Goal: Navigation & Orientation: Find specific page/section

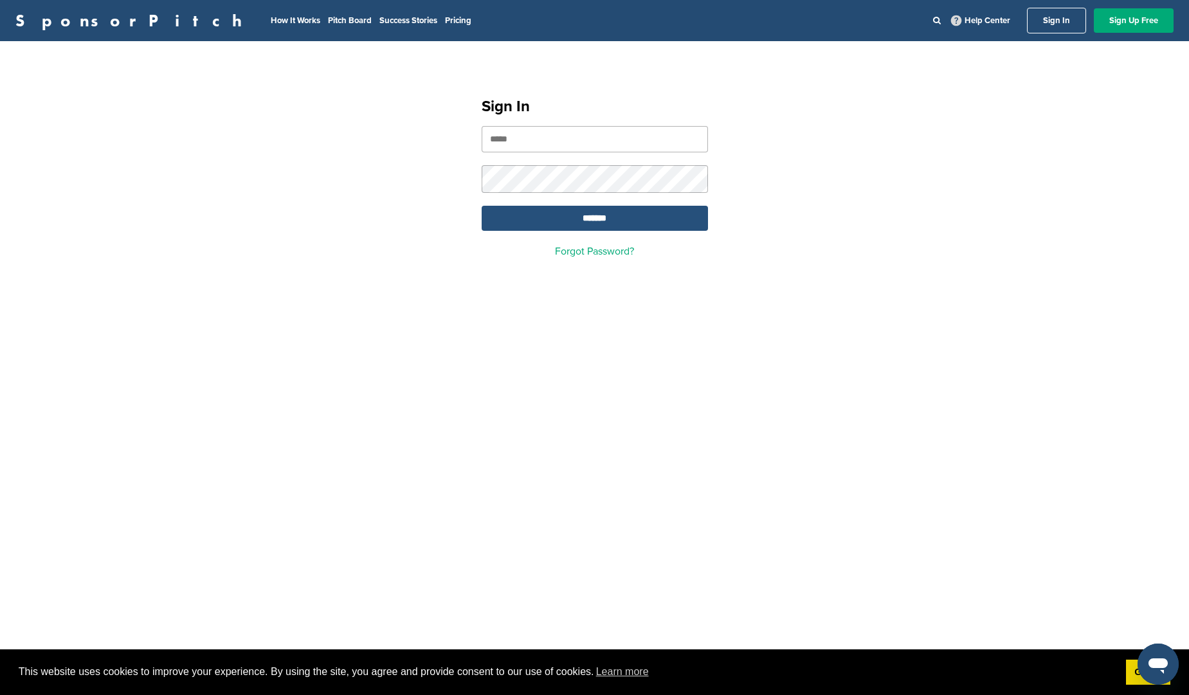
type input "**********"
click at [672, 219] on input "*******" at bounding box center [595, 218] width 226 height 25
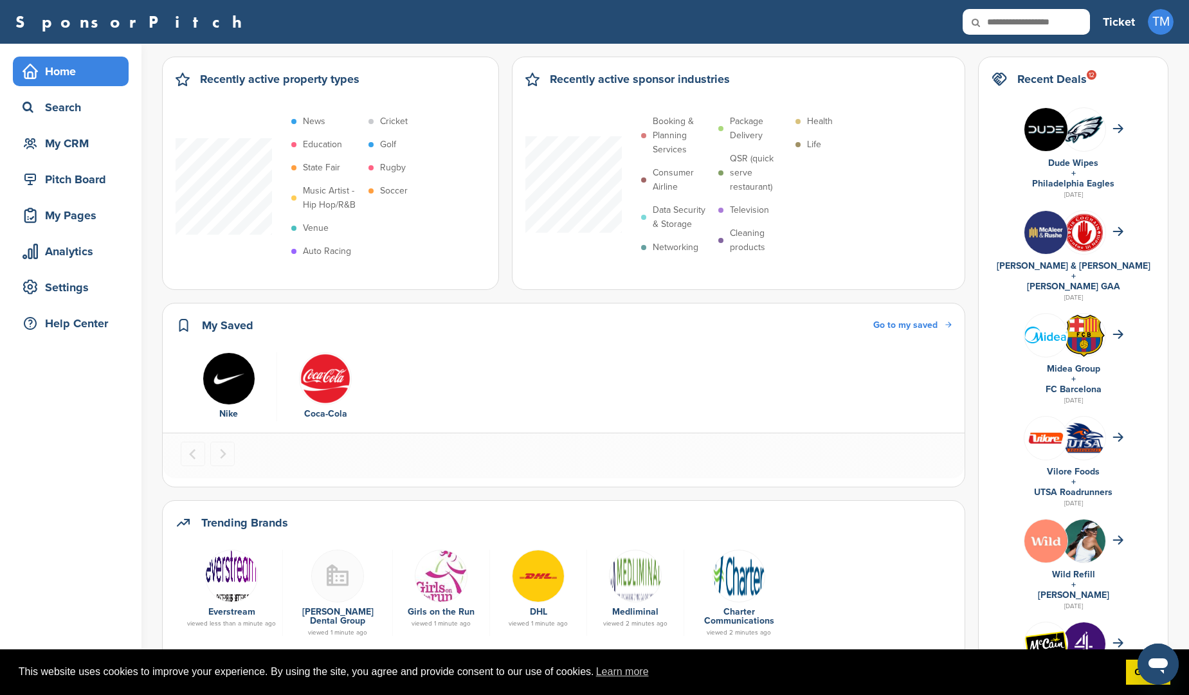
click at [325, 370] on img "2 of 2" at bounding box center [325, 378] width 53 height 53
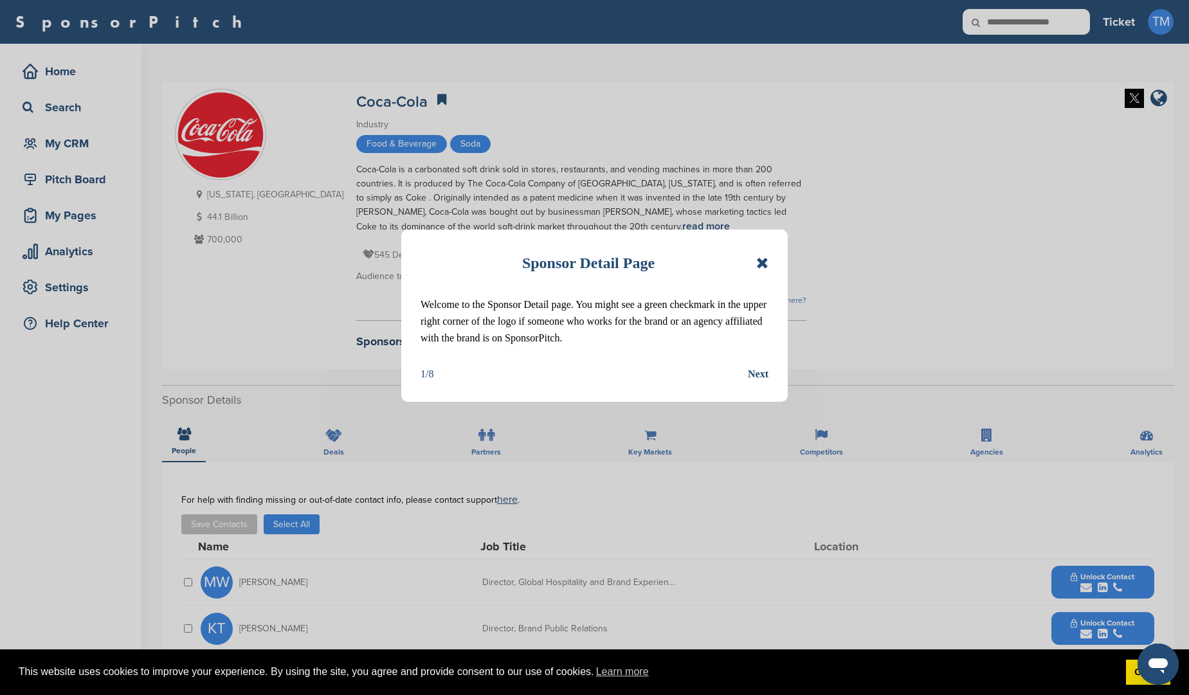
click at [758, 261] on icon at bounding box center [762, 262] width 12 height 15
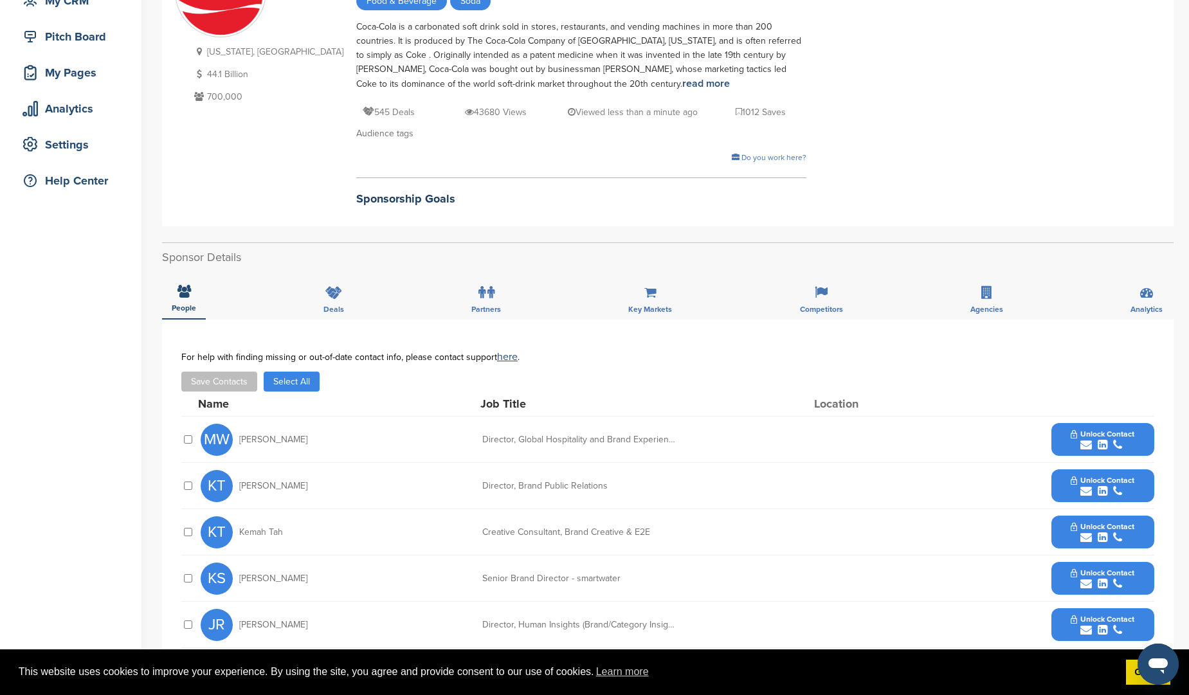
scroll to position [148, 0]
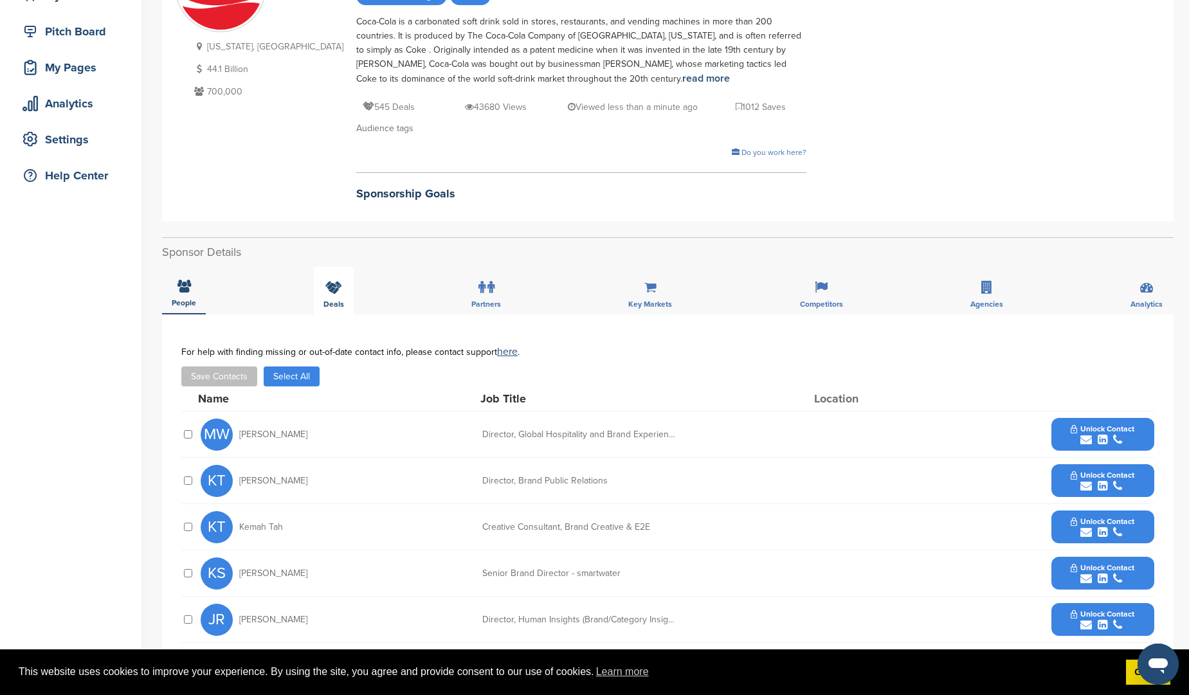
click at [327, 292] on icon at bounding box center [333, 287] width 17 height 13
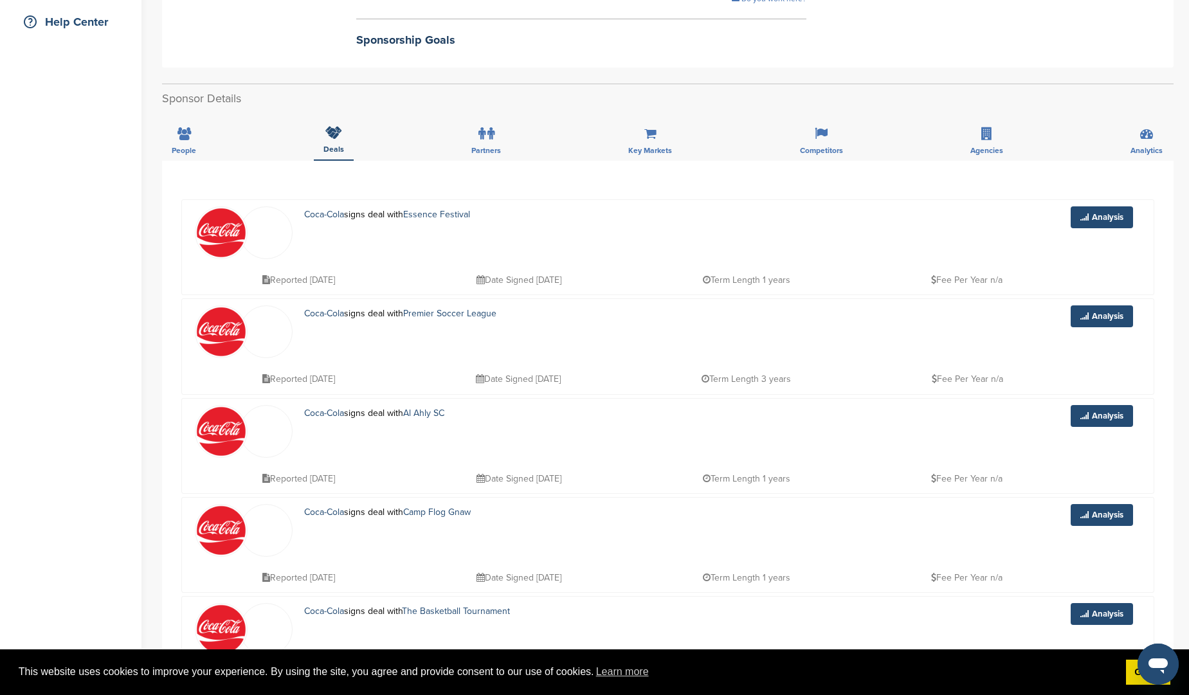
scroll to position [304, 0]
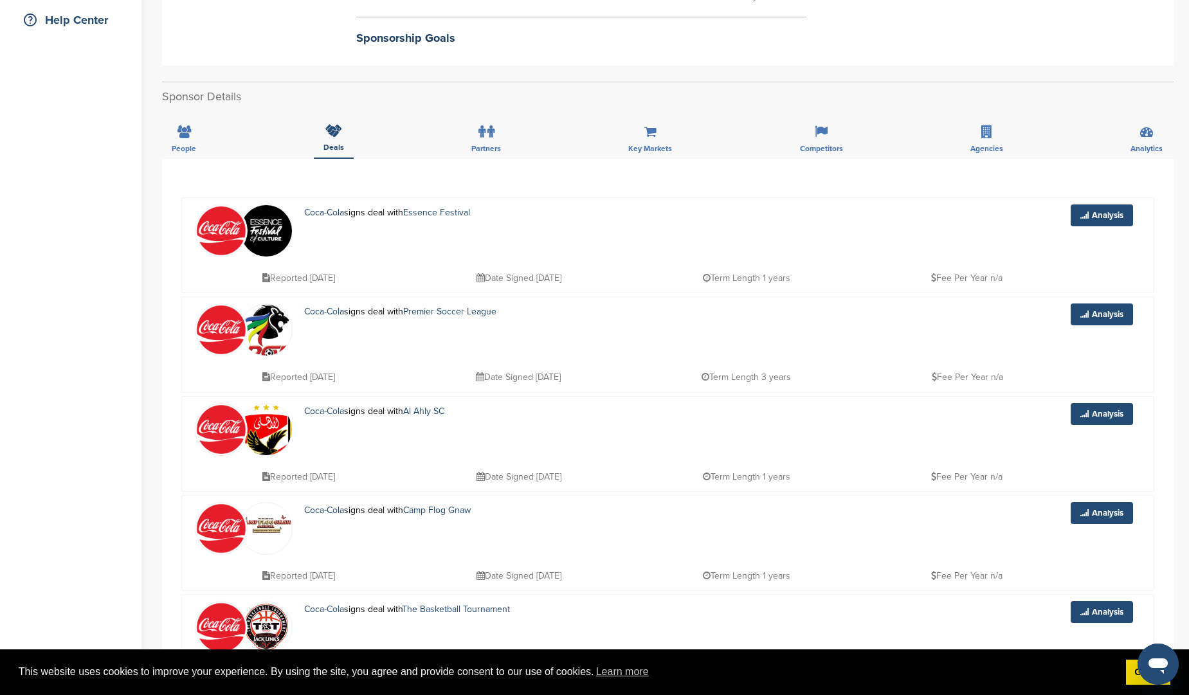
drag, startPoint x: 554, startPoint y: 274, endPoint x: 615, endPoint y: 274, distance: 60.5
click at [613, 274] on div "Reported 2 months ago Date Signed 2025-07-03 Term Length 1 years Fee Per Year n…" at bounding box center [700, 271] width 882 height 29
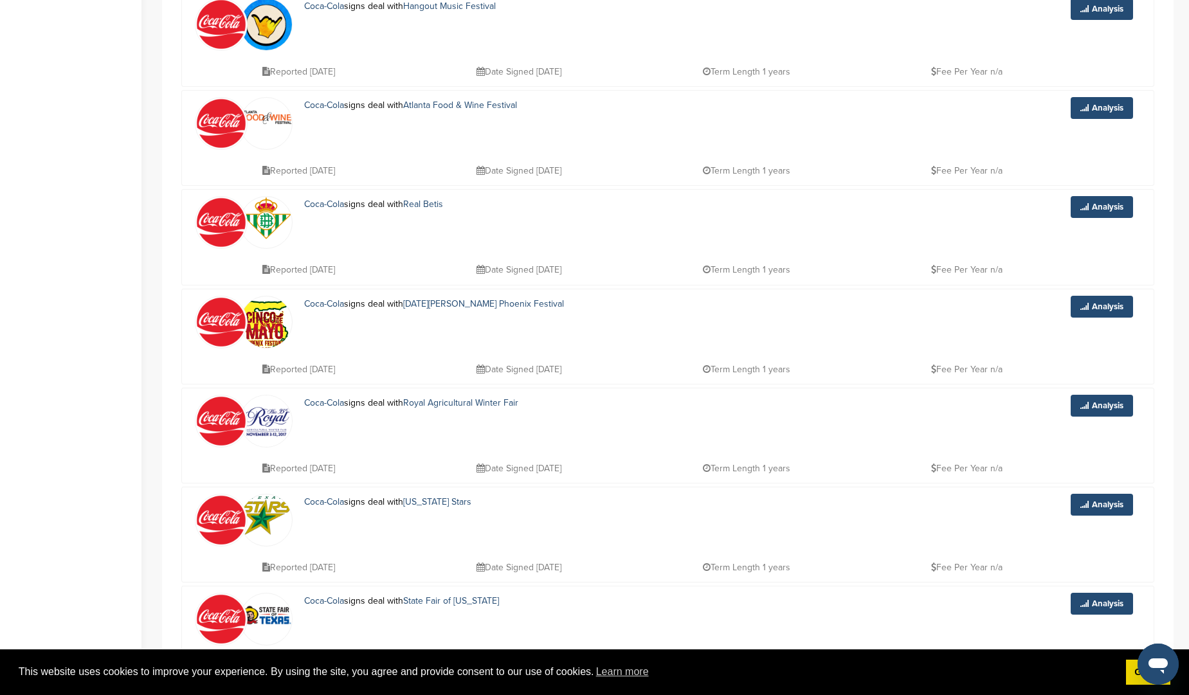
scroll to position [1403, 0]
drag, startPoint x: 468, startPoint y: 501, endPoint x: 339, endPoint y: 498, distance: 129.3
click at [338, 500] on p "Coca-Cola signs deal with Texas Stars" at bounding box center [414, 501] width 221 height 16
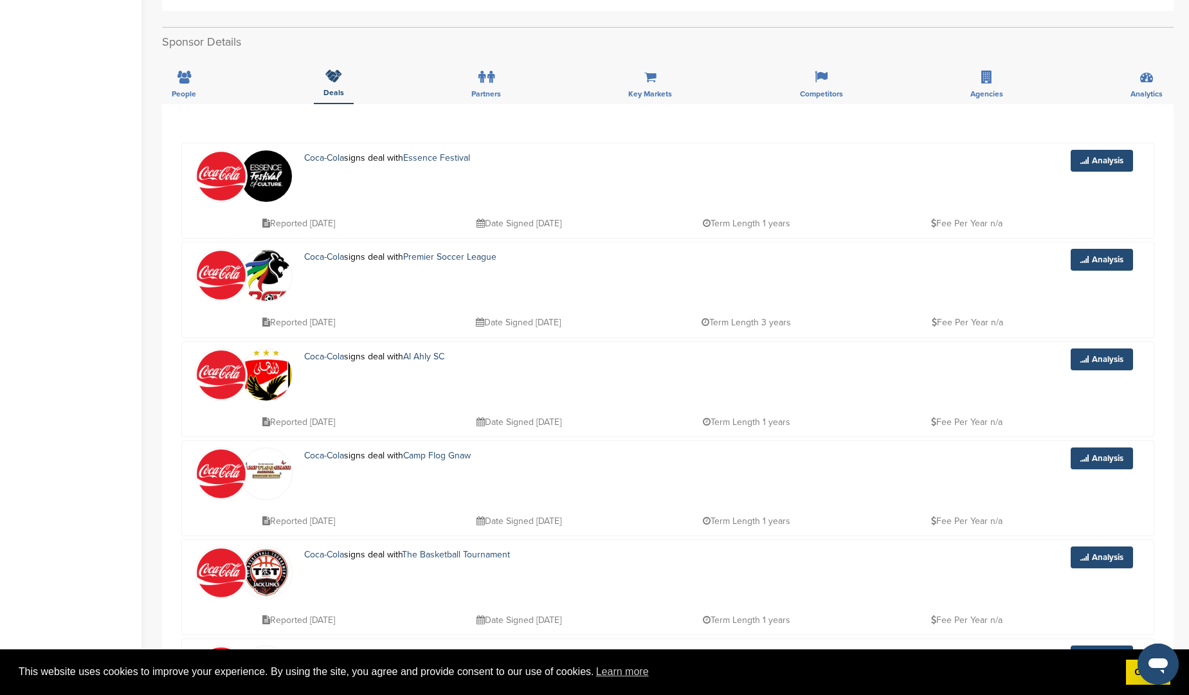
scroll to position [0, 0]
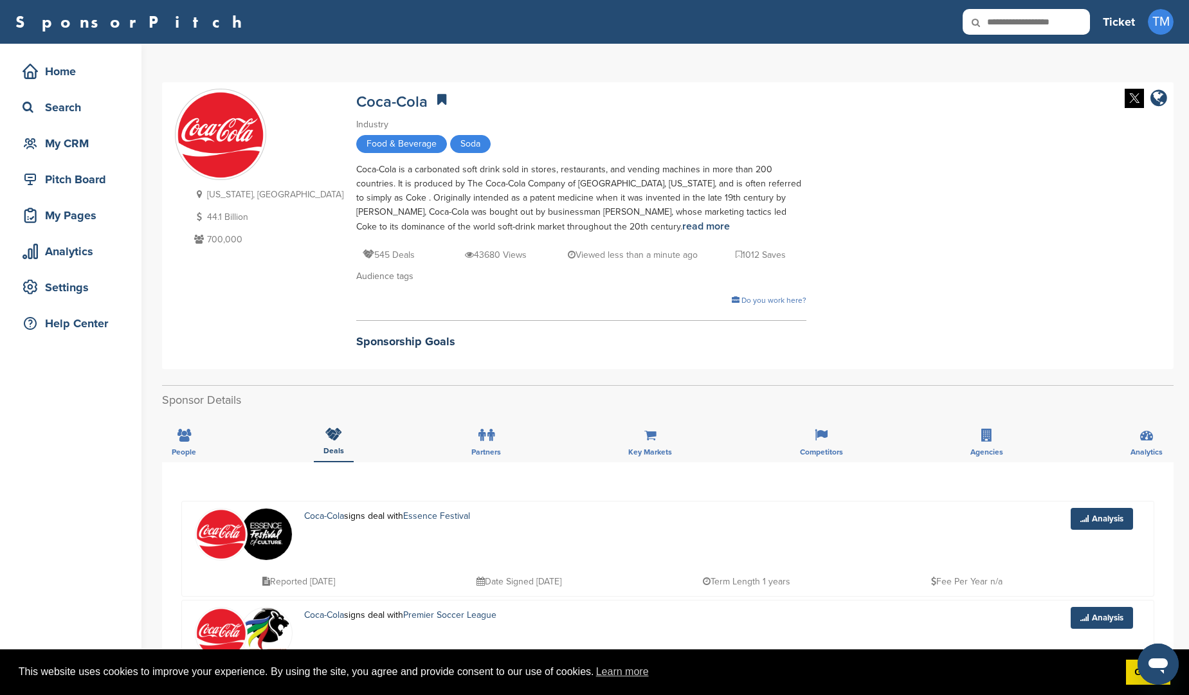
click at [57, 250] on div "Analytics" at bounding box center [73, 251] width 109 height 23
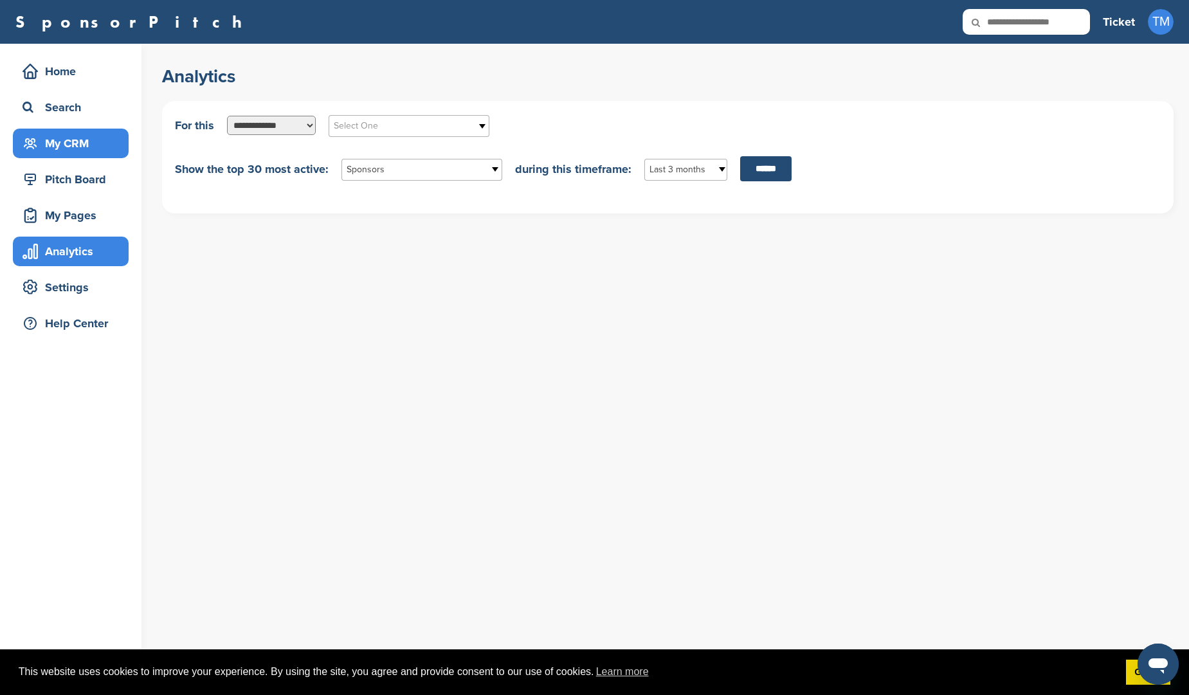
click at [60, 145] on div "My CRM" at bounding box center [73, 143] width 109 height 23
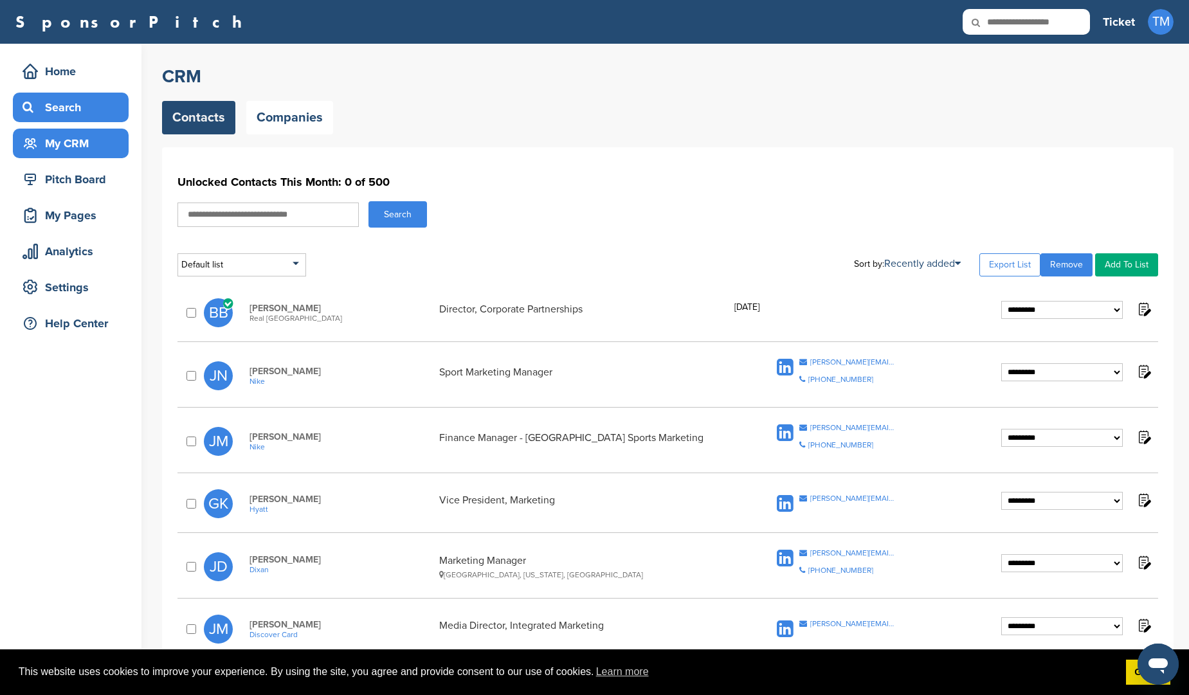
click at [52, 105] on div "Search" at bounding box center [73, 107] width 109 height 23
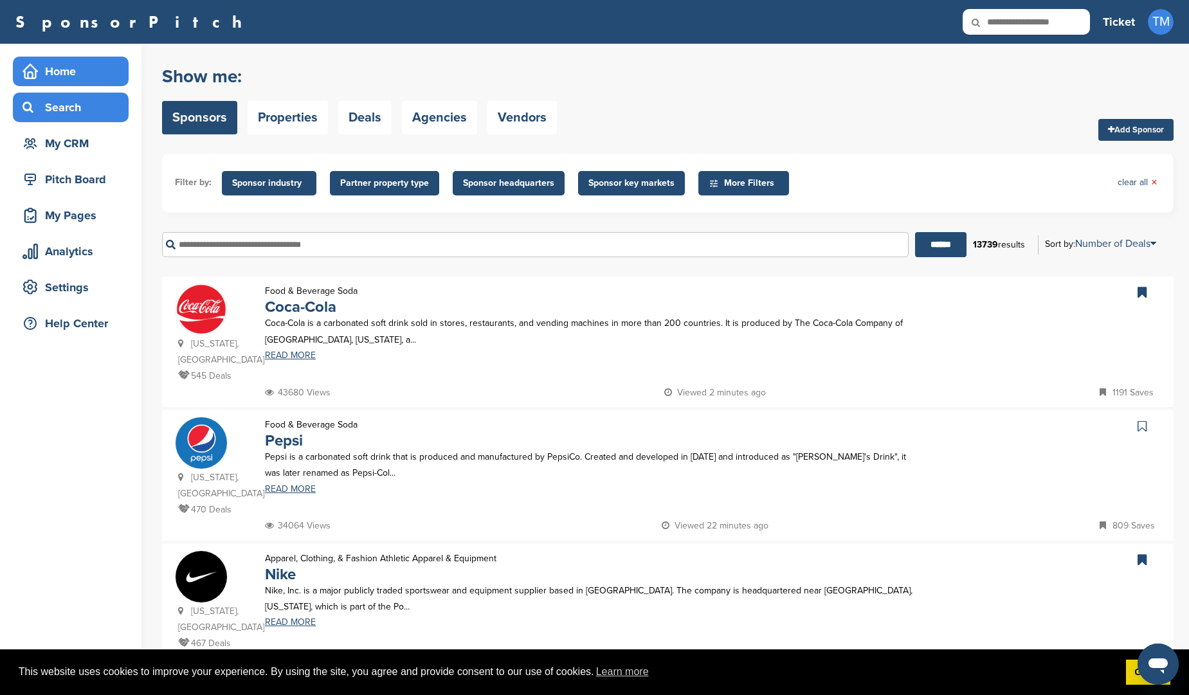
click at [71, 71] on div "Home" at bounding box center [73, 71] width 109 height 23
